Goal: Task Accomplishment & Management: Use online tool/utility

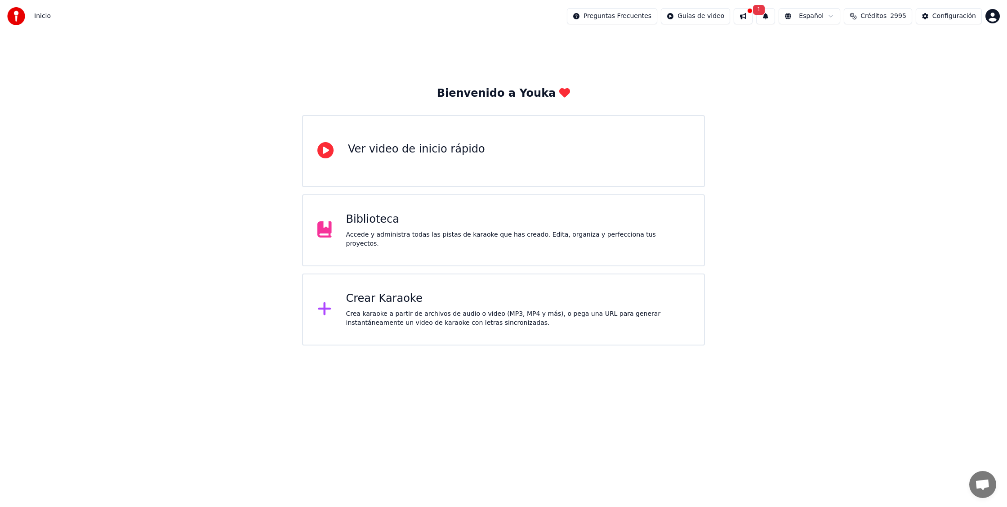
click at [411, 319] on div "Crea karaoke a partir de archivos de audio o video (MP3, MP4 y más), o pega una…" at bounding box center [518, 318] width 344 height 18
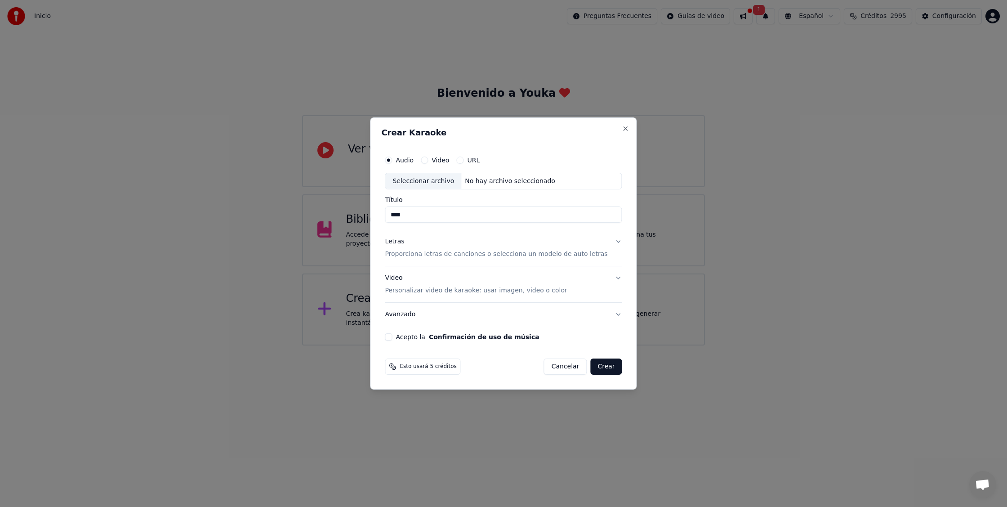
drag, startPoint x: 421, startPoint y: 216, endPoint x: 388, endPoint y: 215, distance: 33.3
click at [388, 215] on div "Audio Video URL Seleccionar archivo No hay archivo seleccionado Título **** Let…" at bounding box center [503, 246] width 244 height 197
paste input "**********"
click at [446, 179] on div "Seleccionar archivo" at bounding box center [423, 181] width 76 height 16
type input "**********"
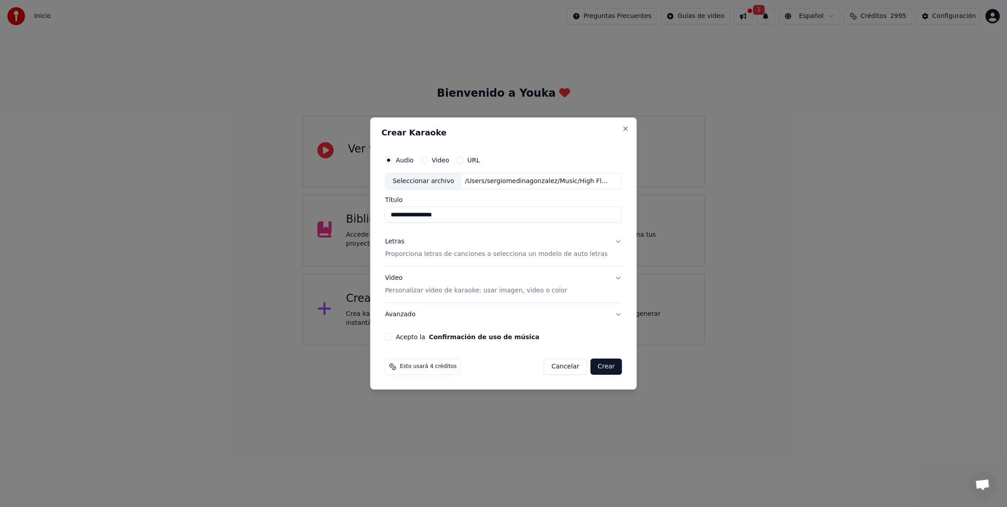
click at [585, 251] on p "Proporciona letras de canciones o selecciona un modelo de auto letras" at bounding box center [496, 254] width 223 height 9
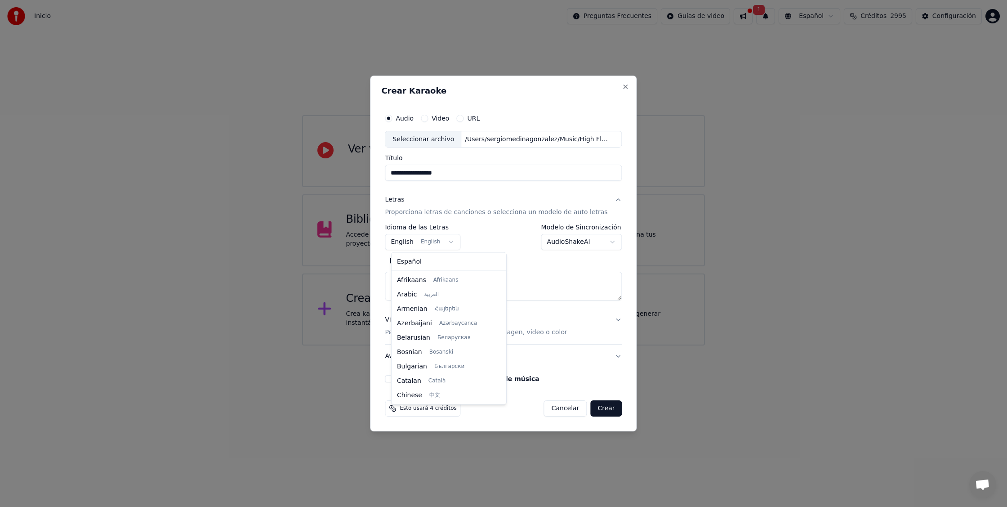
click at [453, 242] on body "**********" at bounding box center [503, 172] width 1007 height 345
click at [439, 242] on body "**********" at bounding box center [503, 172] width 1007 height 345
click at [423, 243] on body "**********" at bounding box center [503, 172] width 1007 height 345
click at [395, 243] on body "**********" at bounding box center [503, 172] width 1007 height 345
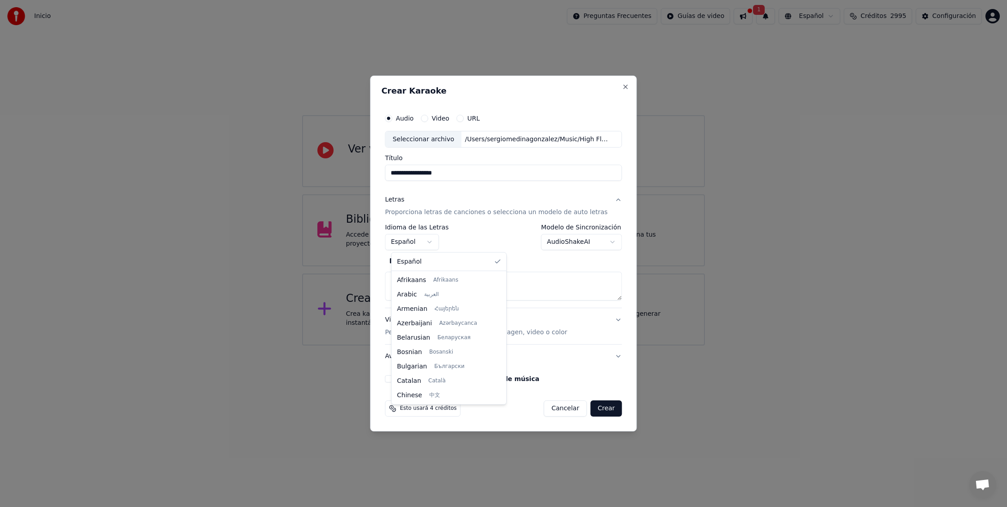
click at [397, 243] on body "**********" at bounding box center [503, 172] width 1007 height 345
select select "**"
click at [418, 282] on textarea at bounding box center [503, 286] width 237 height 29
paste textarea "**********"
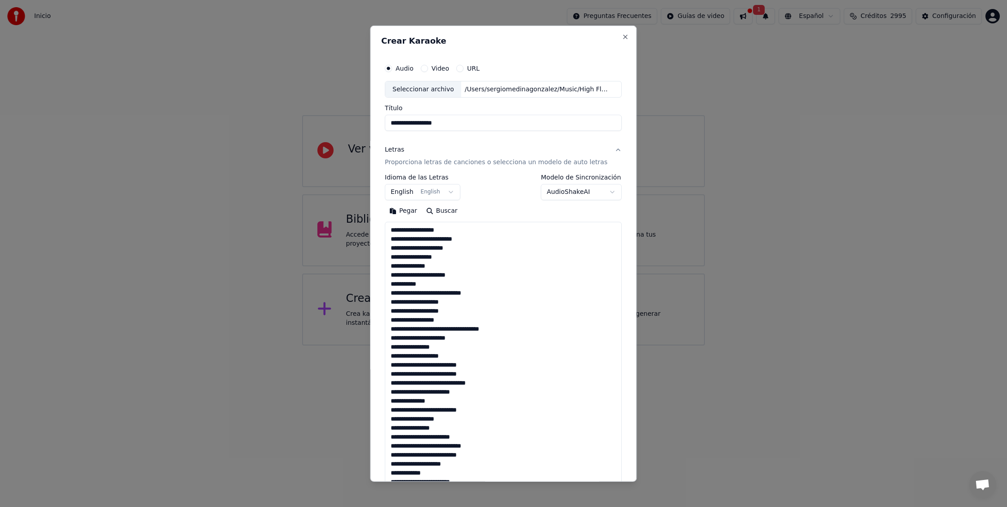
scroll to position [478, 0]
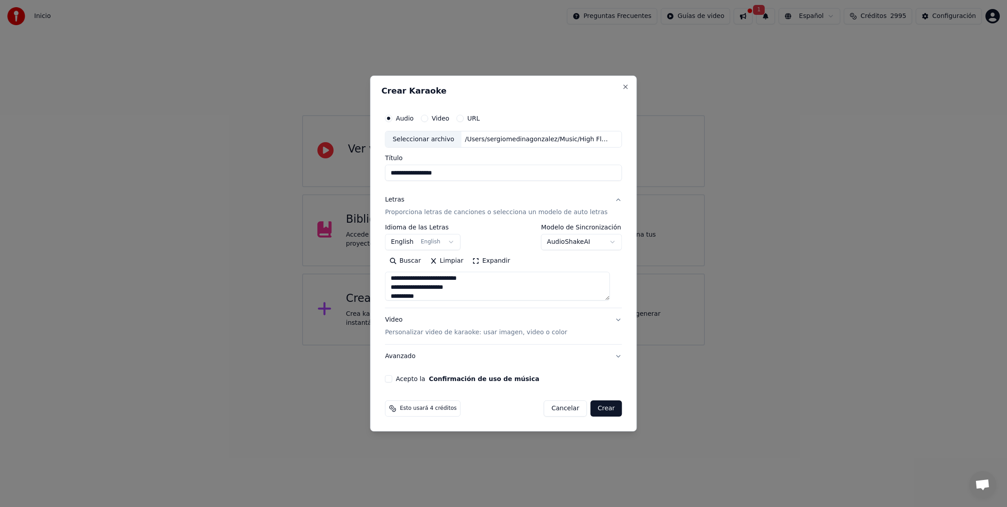
type textarea "**********"
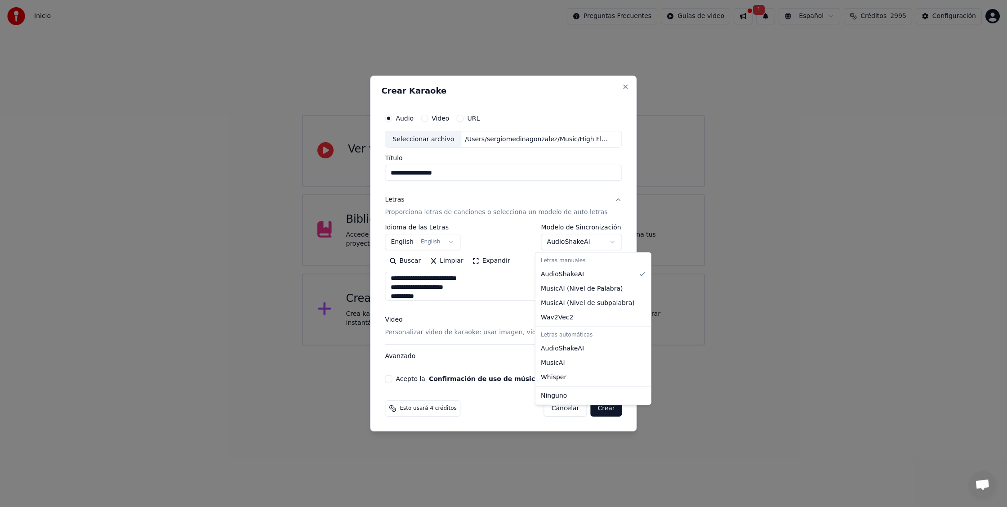
click at [609, 245] on body "**********" at bounding box center [503, 172] width 1007 height 345
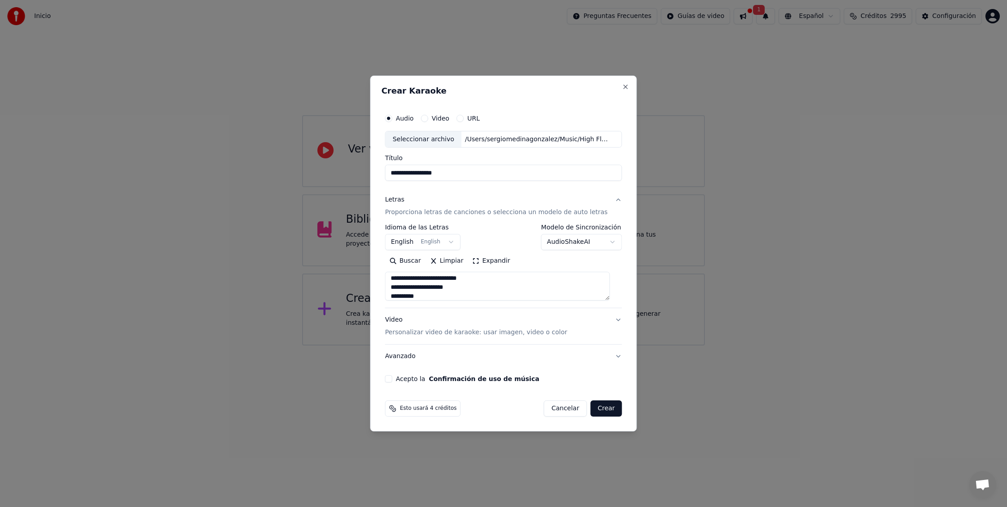
click at [392, 379] on button "Acepto la Confirmación de uso de música" at bounding box center [388, 378] width 7 height 7
click at [460, 331] on p "Personalizar video de karaoke: usar imagen, video o color" at bounding box center [476, 332] width 182 height 9
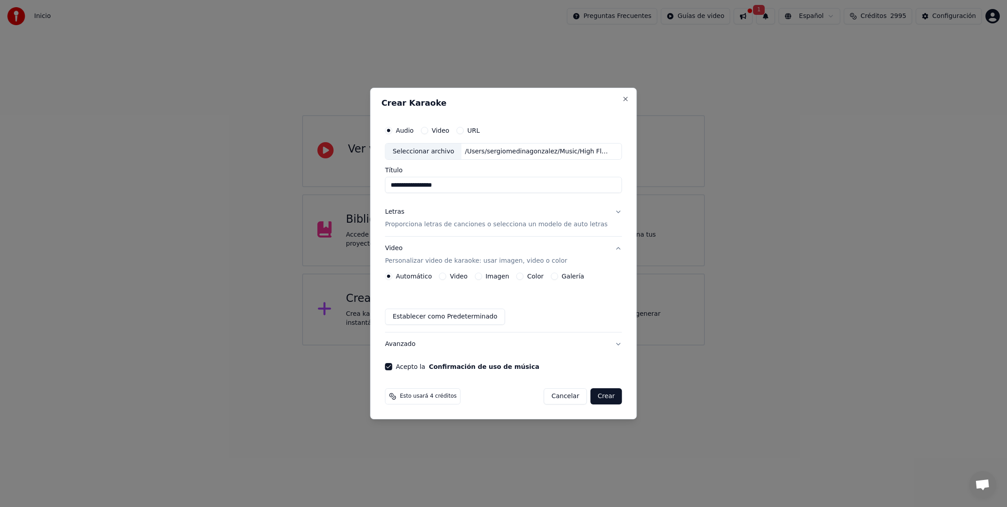
click at [482, 278] on button "Imagen" at bounding box center [478, 276] width 7 height 7
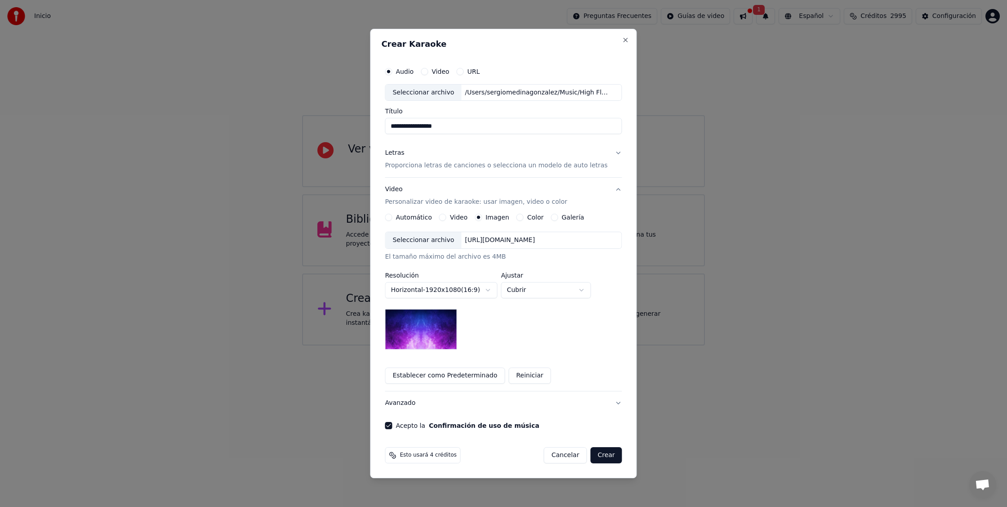
click at [445, 242] on div "Seleccionar archivo" at bounding box center [423, 240] width 76 height 16
click at [603, 455] on button "Crear" at bounding box center [605, 455] width 31 height 16
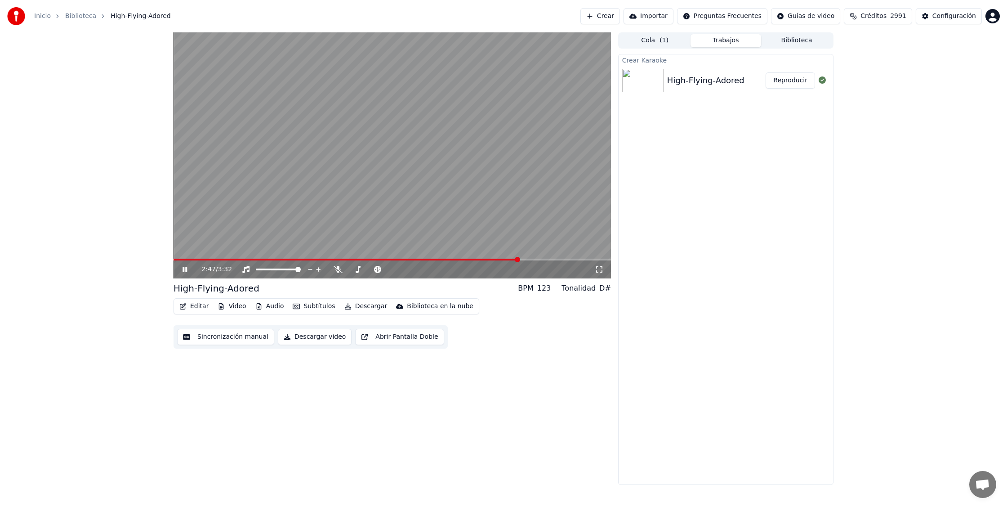
click at [184, 268] on icon at bounding box center [185, 269] width 4 height 5
click at [302, 338] on button "Descargar video" at bounding box center [315, 337] width 74 height 16
click at [178, 259] on span at bounding box center [176, 260] width 4 height 2
drag, startPoint x: 170, startPoint y: 257, endPoint x: 159, endPoint y: 258, distance: 11.3
click at [159, 258] on div "0:02 / 3:32 High-Flying-Adored BPM 123 Tonalidad D# Editar Video Audio Subtítul…" at bounding box center [503, 258] width 1007 height 452
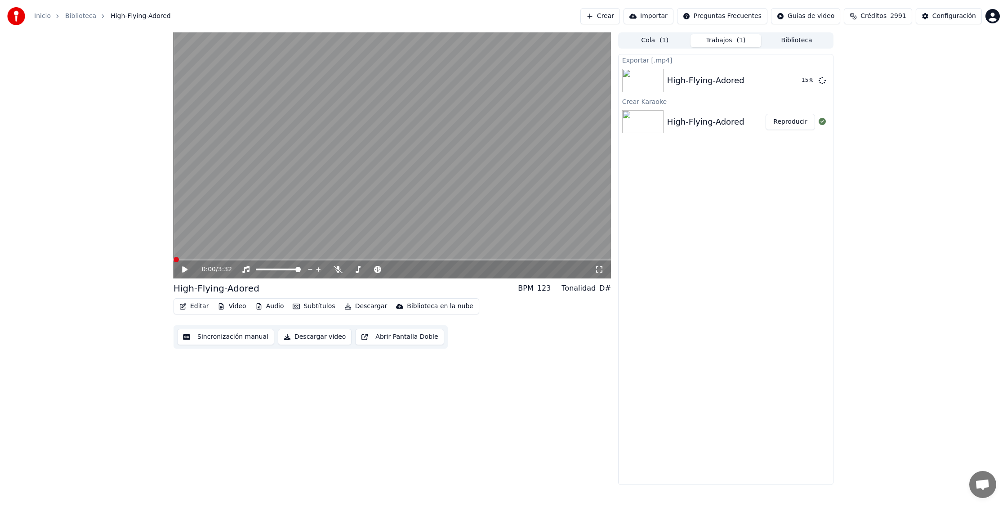
click at [174, 262] on span at bounding box center [176, 259] width 5 height 5
click at [185, 267] on icon at bounding box center [191, 269] width 21 height 7
click at [335, 270] on icon at bounding box center [338, 269] width 9 height 7
click at [189, 271] on icon at bounding box center [191, 269] width 21 height 7
click at [803, 86] on button "Mostrar" at bounding box center [796, 80] width 40 height 16
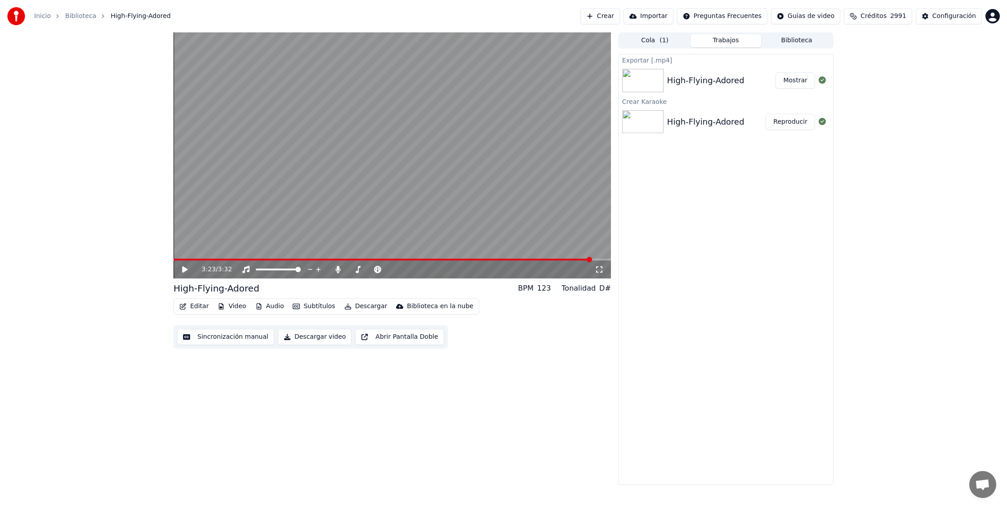
click at [182, 268] on icon at bounding box center [184, 269] width 5 height 6
click at [217, 259] on span at bounding box center [385, 260] width 422 height 2
click at [336, 271] on icon at bounding box center [337, 269] width 5 height 7
click at [337, 268] on icon at bounding box center [338, 269] width 9 height 7
click at [189, 270] on icon at bounding box center [191, 269] width 21 height 7
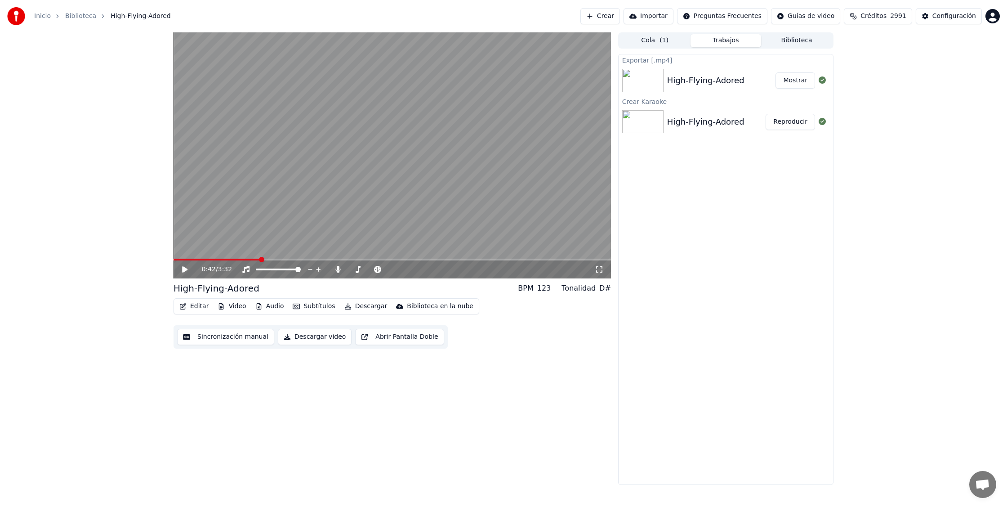
click at [606, 19] on button "Crear" at bounding box center [601, 16] width 40 height 16
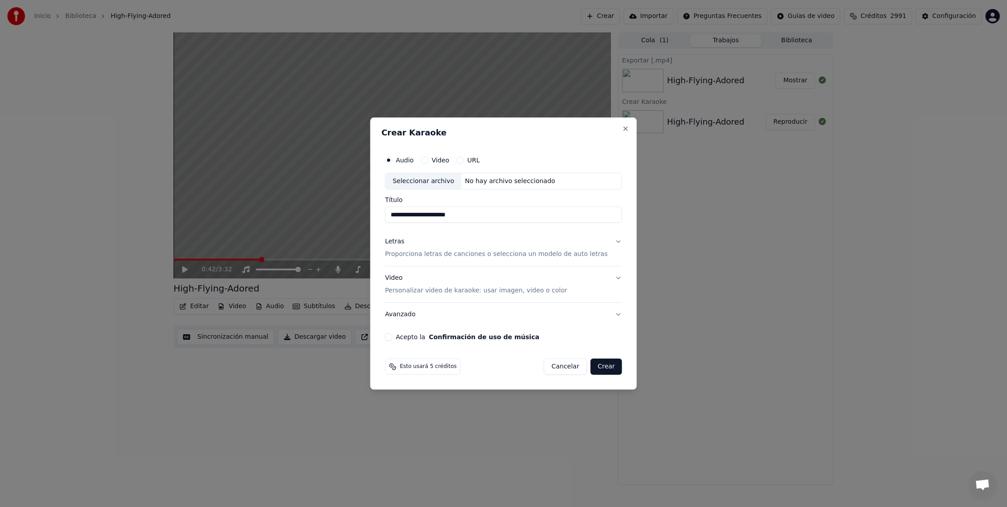
type input "**********"
click at [429, 252] on p "Proporciona letras de canciones o selecciona un modelo de auto letras" at bounding box center [496, 254] width 223 height 9
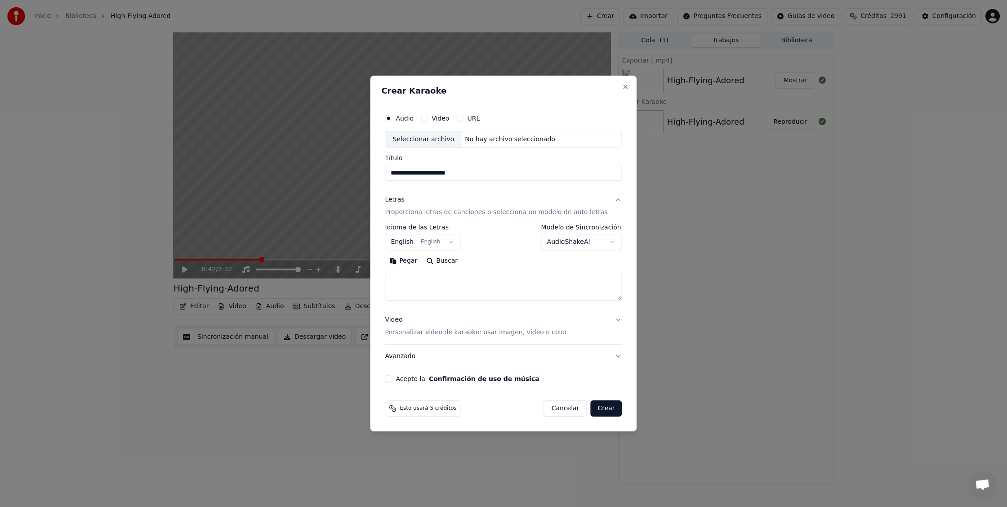
click at [421, 241] on body "**********" at bounding box center [503, 253] width 1007 height 507
select select "**"
click at [414, 275] on textarea at bounding box center [503, 286] width 237 height 29
paste textarea "**********"
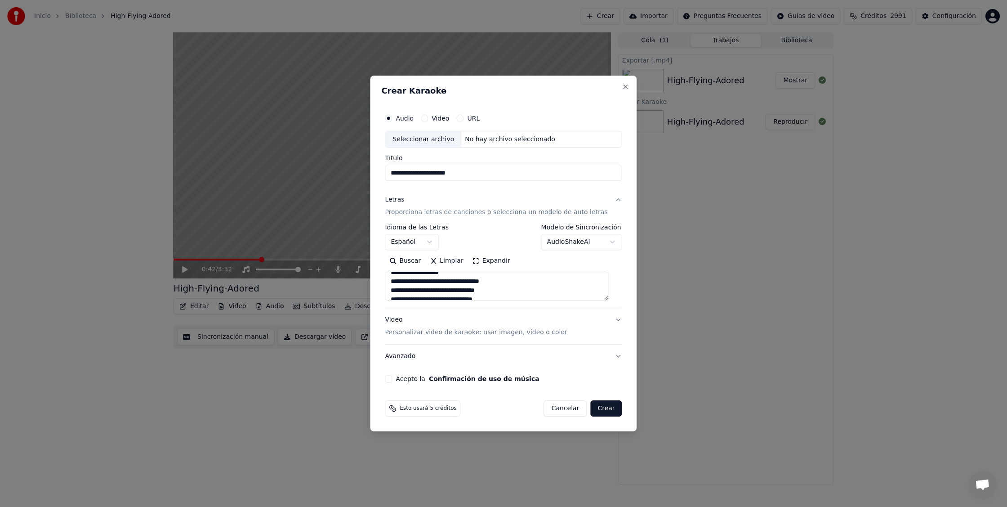
scroll to position [285, 0]
type textarea "**********"
click at [400, 329] on p "Personalizar video de karaoke: usar imagen, video o color" at bounding box center [476, 332] width 182 height 9
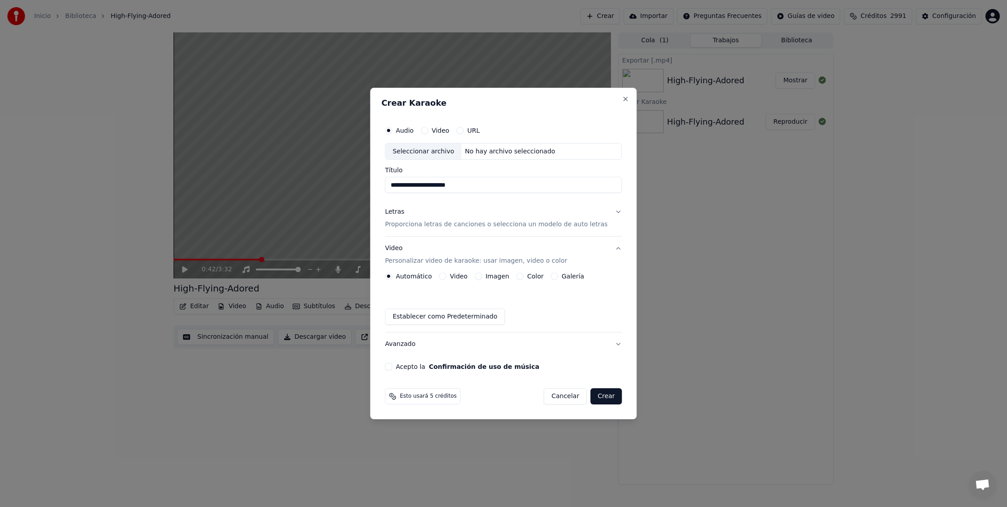
click at [482, 277] on button "Imagen" at bounding box center [478, 276] width 7 height 7
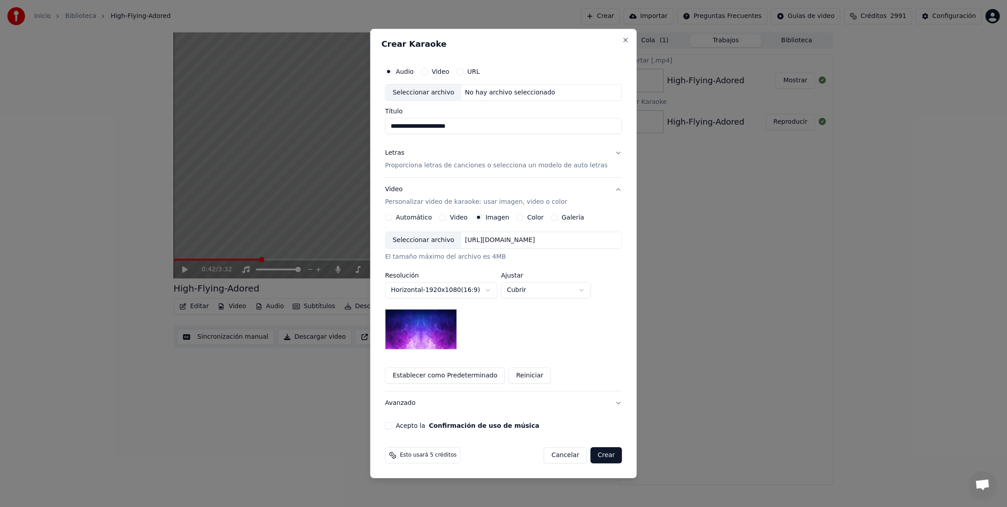
click at [423, 246] on div "Seleccionar archivo" at bounding box center [423, 240] width 76 height 16
click at [392, 427] on button "Acepto la Confirmación de uso de música" at bounding box center [388, 425] width 7 height 7
click at [606, 458] on button "Crear" at bounding box center [605, 455] width 31 height 16
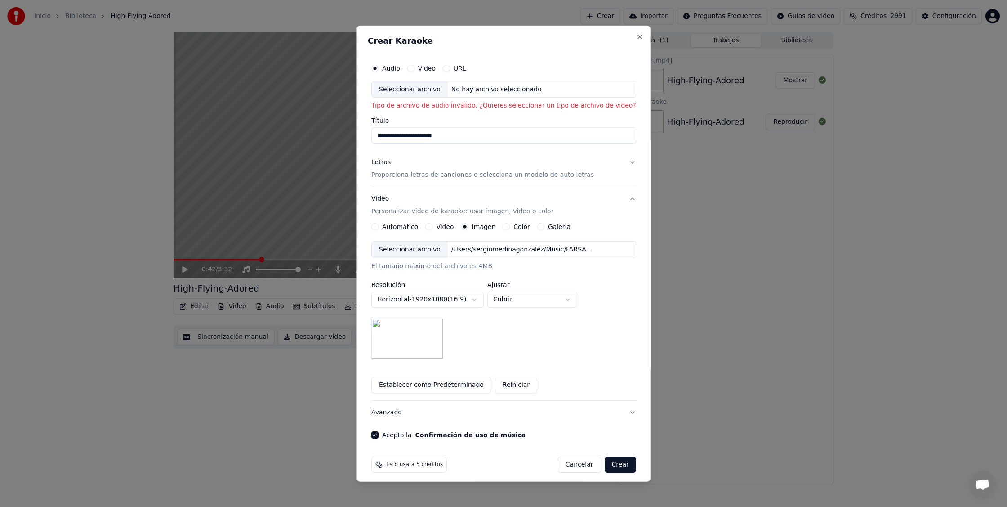
click at [421, 87] on div "Seleccionar archivo" at bounding box center [410, 89] width 76 height 16
type input "********"
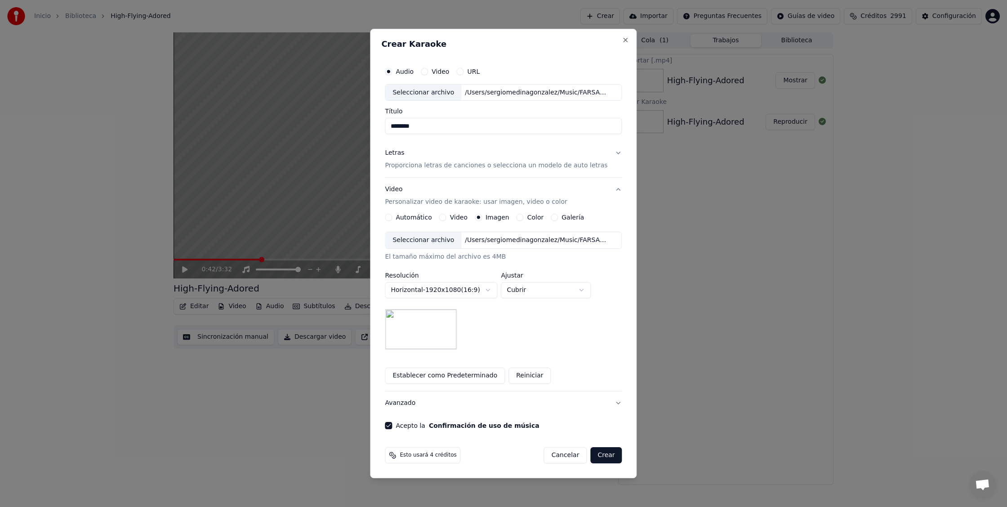
click at [458, 164] on p "Proporciona letras de canciones o selecciona un modelo de auto letras" at bounding box center [496, 165] width 223 height 9
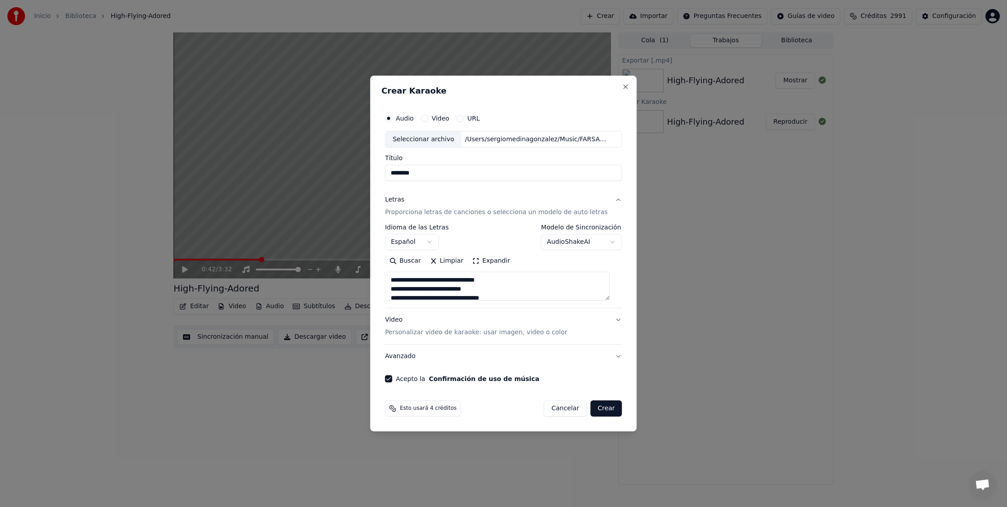
click at [592, 410] on button "Crear" at bounding box center [605, 408] width 31 height 16
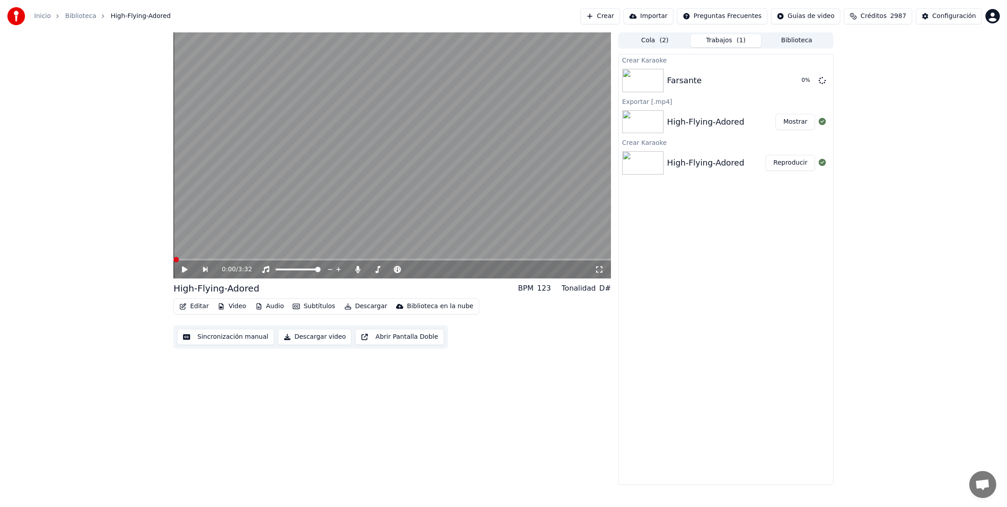
click at [174, 260] on span at bounding box center [176, 259] width 5 height 5
click at [188, 272] on icon at bounding box center [191, 269] width 21 height 7
click at [358, 270] on icon at bounding box center [358, 269] width 5 height 7
click at [181, 264] on div "3:24 / 3:32" at bounding box center [393, 269] width 438 height 18
click at [184, 269] on icon at bounding box center [191, 269] width 21 height 7
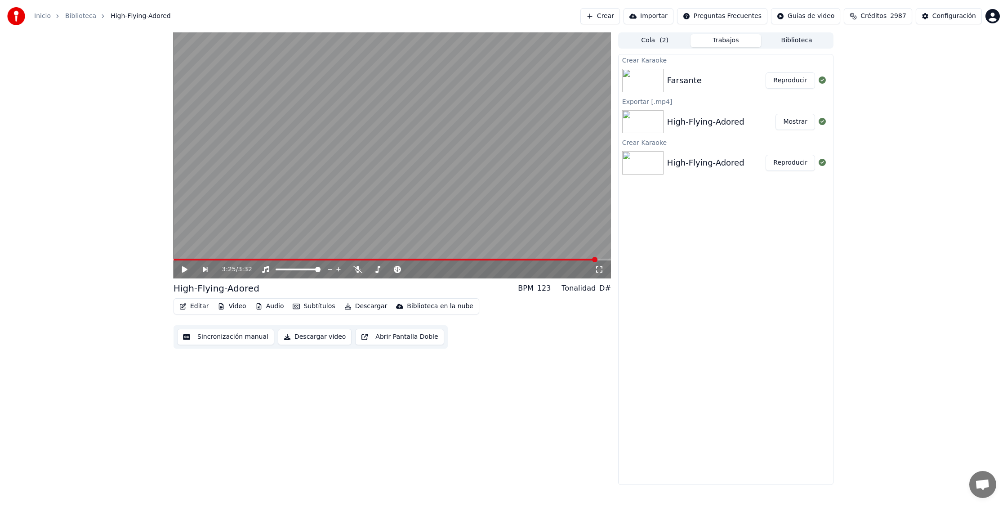
click at [656, 78] on img at bounding box center [642, 80] width 41 height 23
click at [779, 80] on button "Reproducir" at bounding box center [790, 80] width 49 height 16
click at [174, 262] on span at bounding box center [176, 259] width 5 height 5
drag, startPoint x: 183, startPoint y: 258, endPoint x: 163, endPoint y: 263, distance: 20.7
click at [163, 263] on div "0:02 / 3:54 Farsante BPM 159 Tonalidad Em Editar Video Audio Subtítulos Descarg…" at bounding box center [503, 258] width 1007 height 452
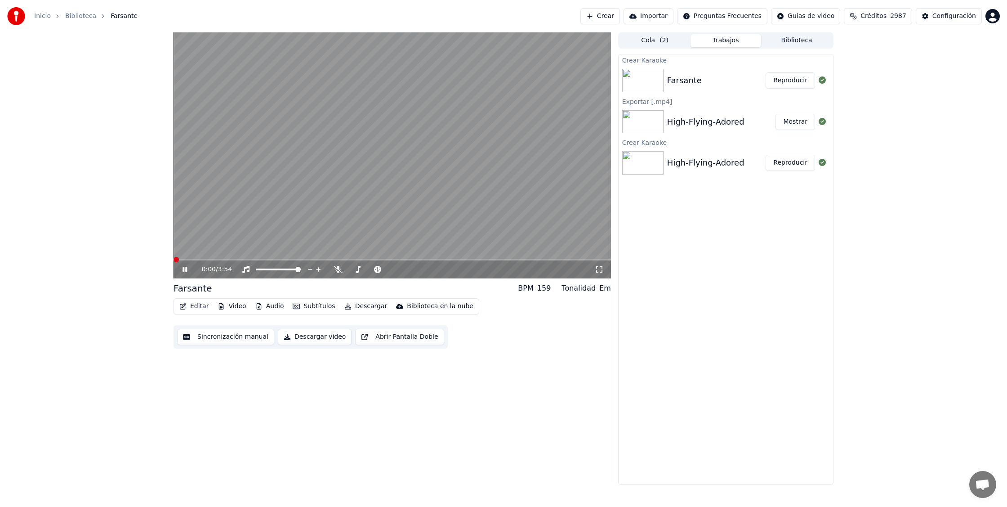
click at [174, 262] on span at bounding box center [176, 259] width 5 height 5
click at [336, 268] on icon at bounding box center [338, 269] width 9 height 7
click at [174, 260] on span at bounding box center [176, 259] width 5 height 5
click at [341, 267] on icon at bounding box center [338, 269] width 9 height 7
click at [174, 262] on span at bounding box center [176, 259] width 5 height 5
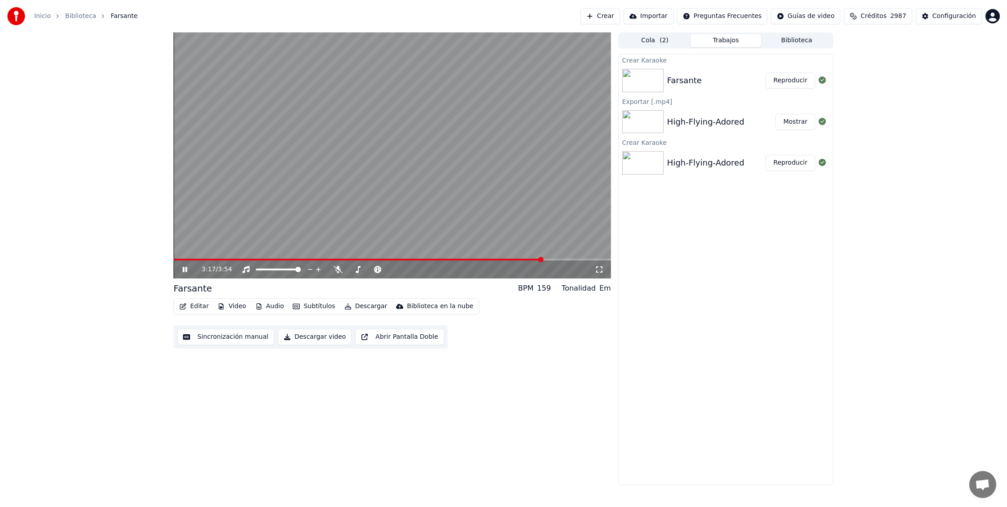
click at [188, 268] on icon at bounding box center [191, 269] width 21 height 7
click at [179, 260] on span at bounding box center [176, 260] width 5 height 2
click at [174, 259] on span at bounding box center [176, 259] width 5 height 5
click at [184, 270] on icon at bounding box center [184, 269] width 5 height 6
click at [174, 262] on span at bounding box center [176, 259] width 5 height 5
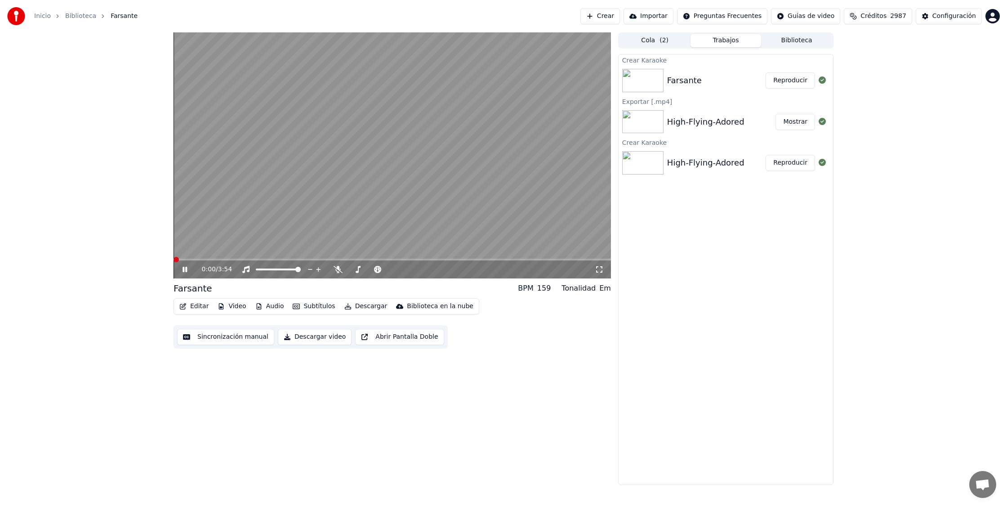
click at [174, 262] on span at bounding box center [176, 259] width 5 height 5
click at [188, 268] on icon at bounding box center [191, 269] width 21 height 7
click at [185, 272] on icon at bounding box center [191, 269] width 21 height 7
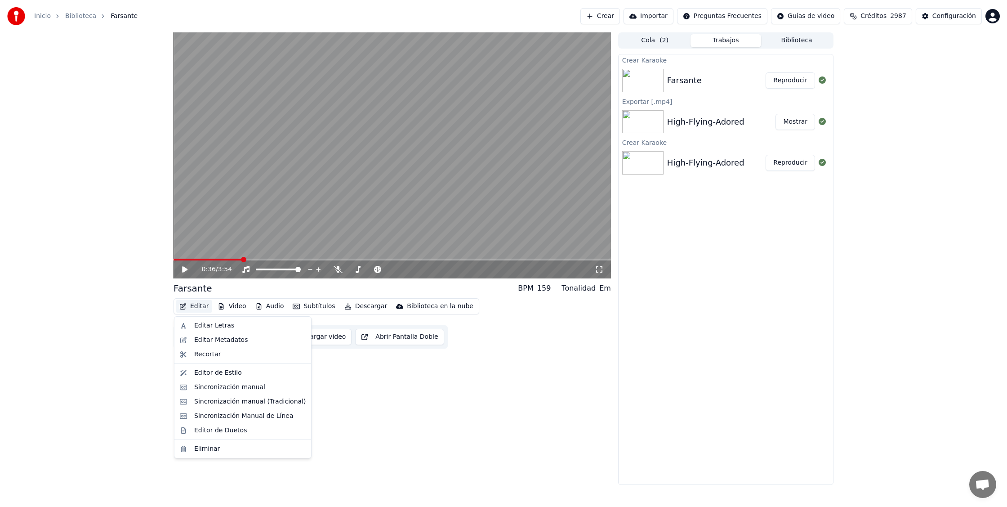
click at [201, 307] on button "Editar" at bounding box center [194, 306] width 36 height 13
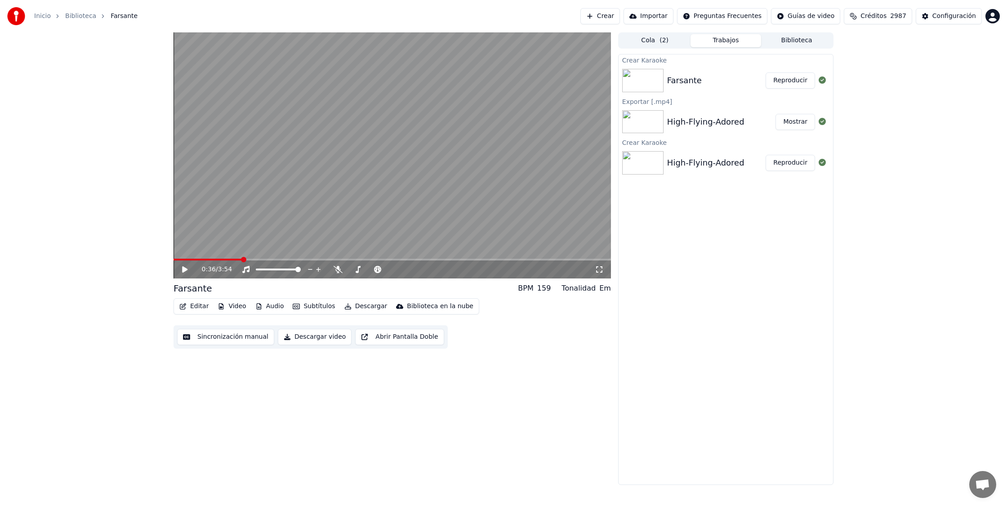
click at [266, 307] on button "Audio" at bounding box center [270, 306] width 36 height 13
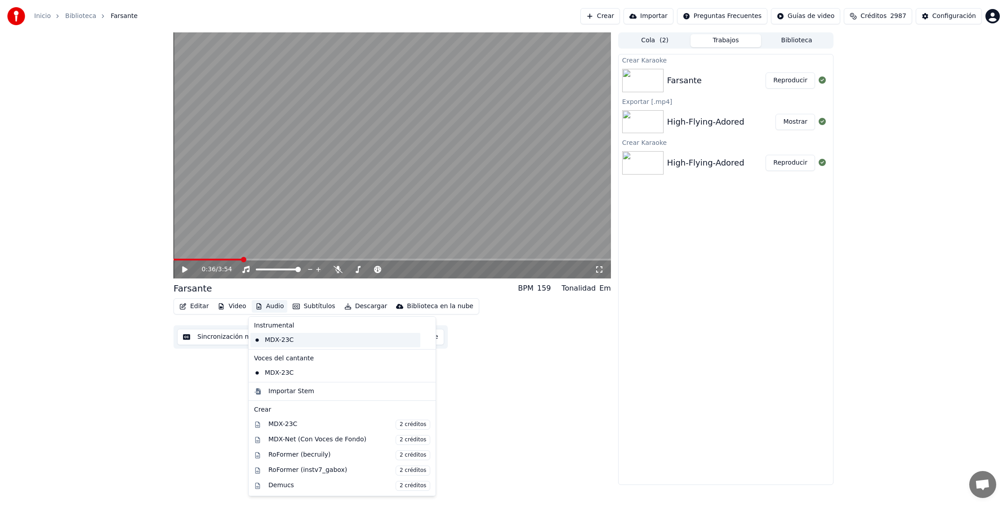
click at [280, 342] on div "MDX-23C" at bounding box center [335, 340] width 170 height 14
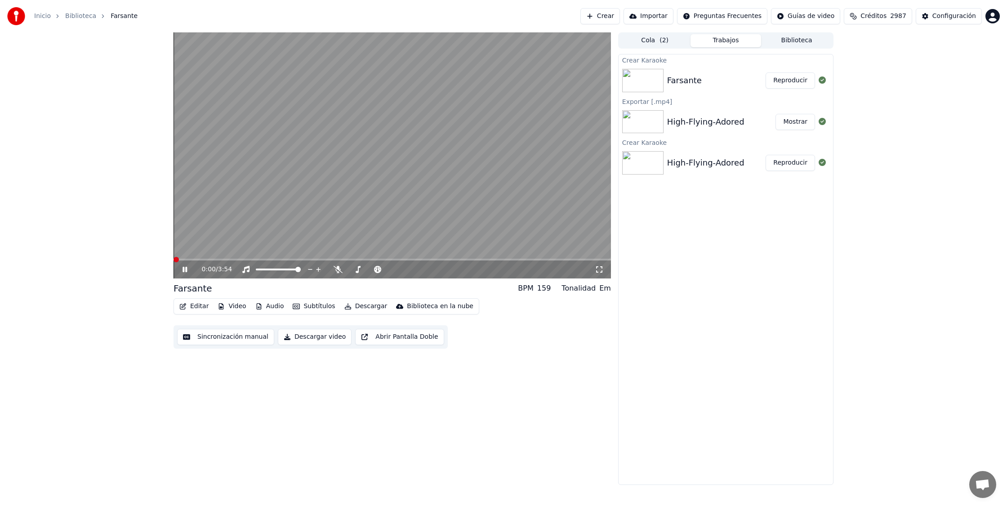
click at [174, 262] on span at bounding box center [176, 259] width 5 height 5
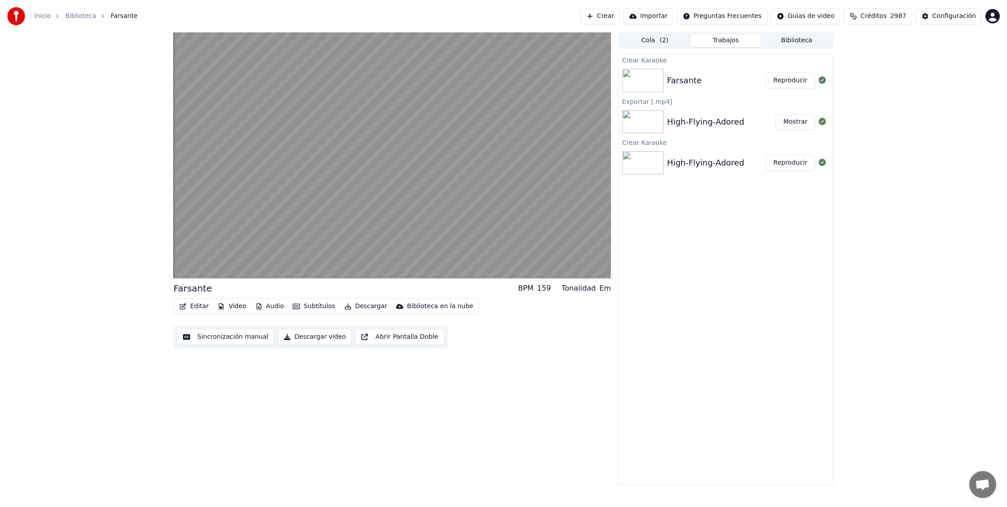
click at [259, 304] on icon "button" at bounding box center [258, 306] width 5 height 6
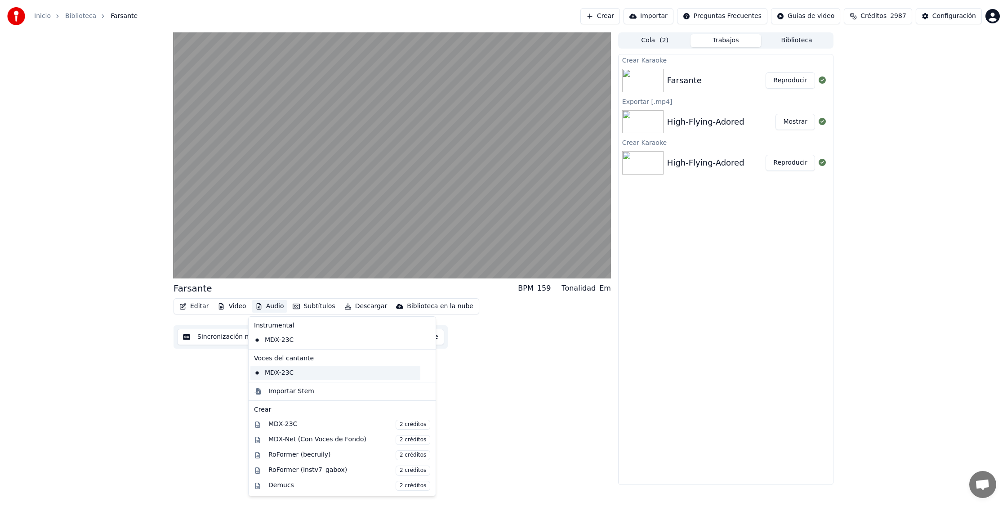
click at [284, 376] on div "MDX-23C" at bounding box center [335, 373] width 170 height 14
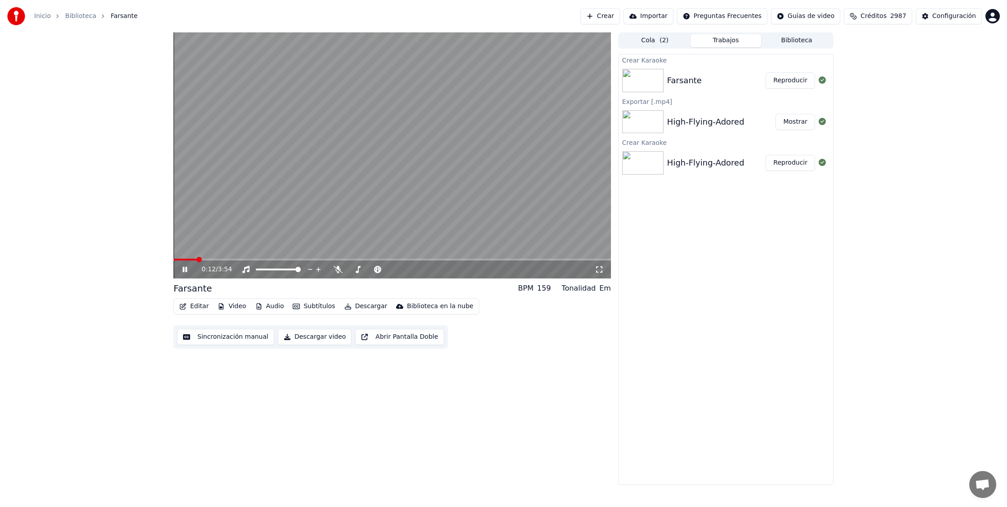
click at [187, 268] on icon at bounding box center [185, 269] width 4 height 5
click at [338, 269] on icon at bounding box center [338, 269] width 9 height 7
click at [181, 269] on div "0:12 / 3:54" at bounding box center [392, 269] width 430 height 9
click at [183, 269] on icon at bounding box center [184, 269] width 5 height 6
click at [336, 268] on icon at bounding box center [338, 269] width 9 height 7
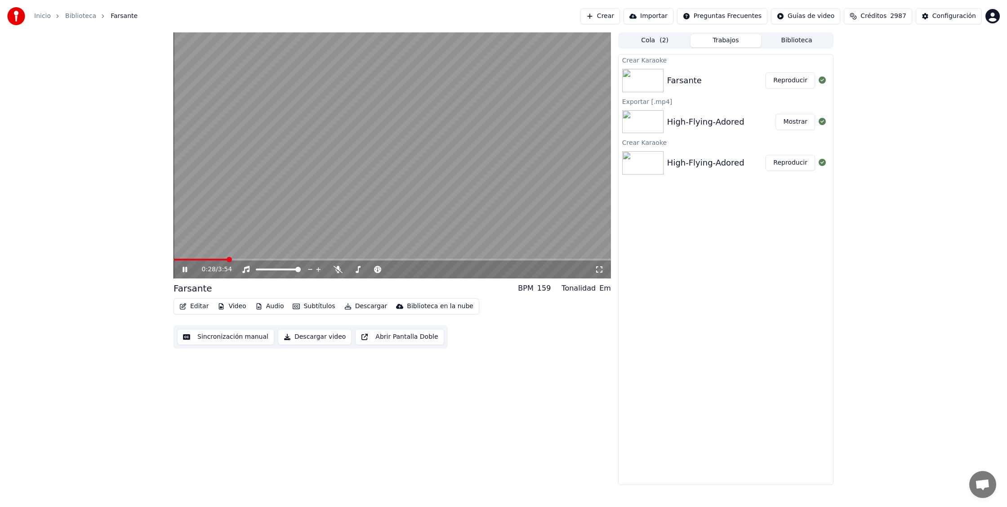
click at [185, 271] on icon at bounding box center [191, 269] width 21 height 7
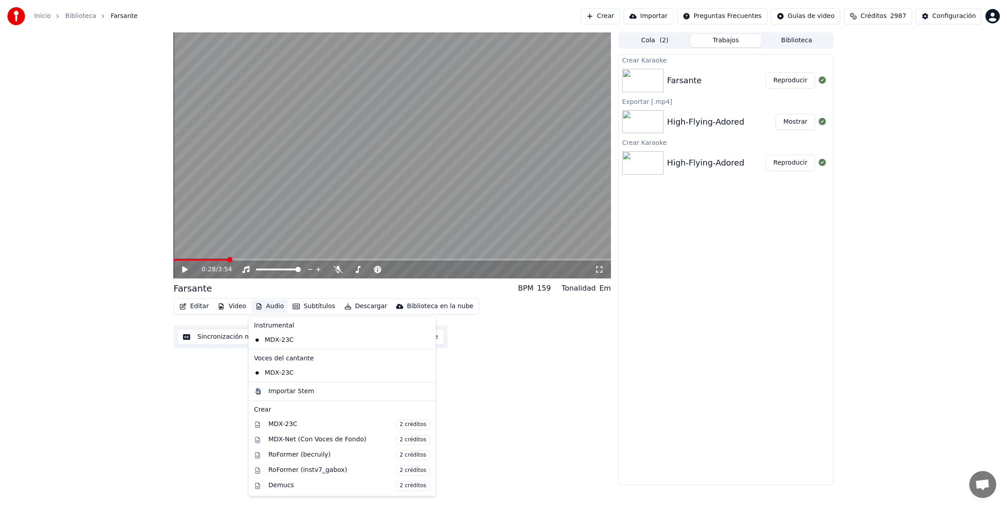
click at [269, 307] on button "Audio" at bounding box center [270, 306] width 36 height 13
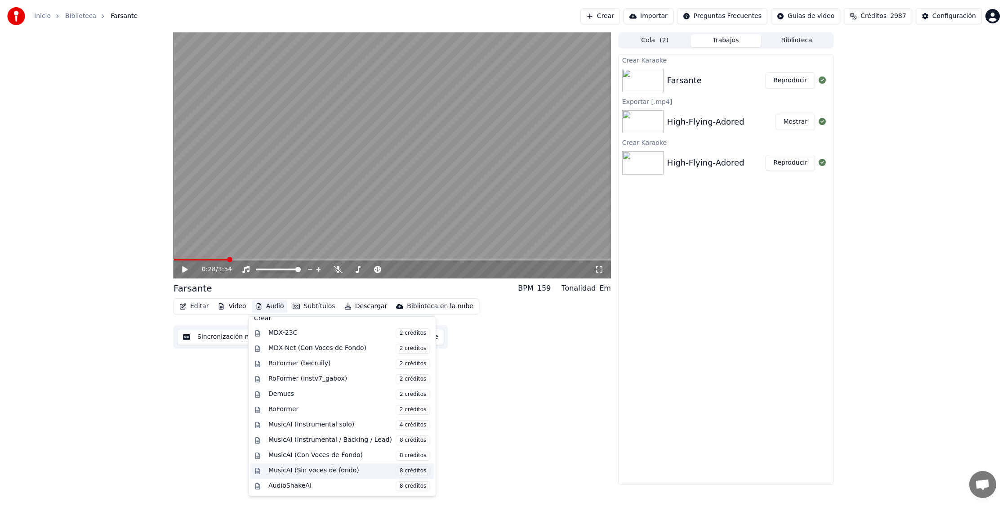
click at [310, 470] on div "MusicAI (Sin voces de fondo) 8 créditos" at bounding box center [349, 471] width 162 height 10
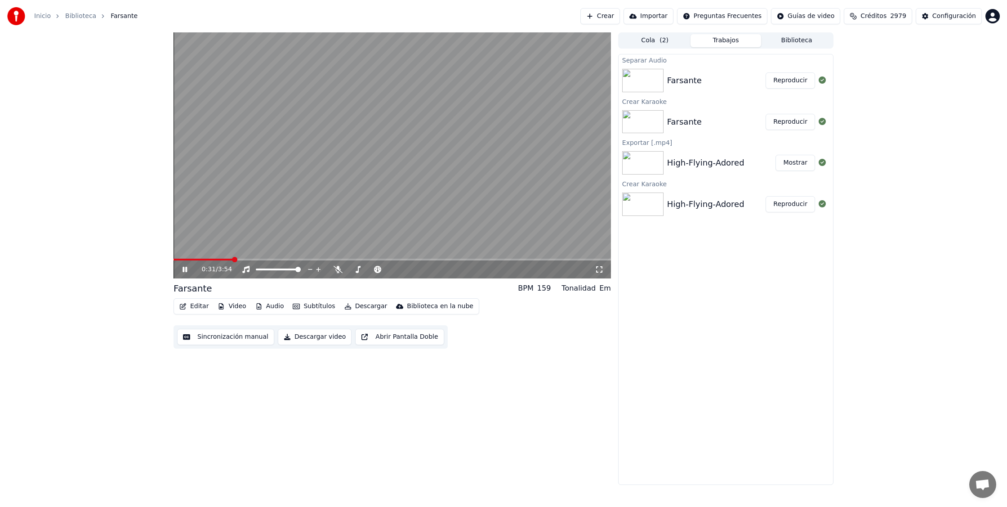
click at [185, 269] on icon at bounding box center [191, 269] width 21 height 7
click at [784, 83] on button "Reproducir" at bounding box center [790, 80] width 49 height 16
click at [186, 271] on icon at bounding box center [185, 269] width 4 height 5
click at [174, 262] on span at bounding box center [176, 259] width 5 height 5
click at [316, 338] on button "Descargar video" at bounding box center [315, 337] width 74 height 16
